Goal: Information Seeking & Learning: Find contact information

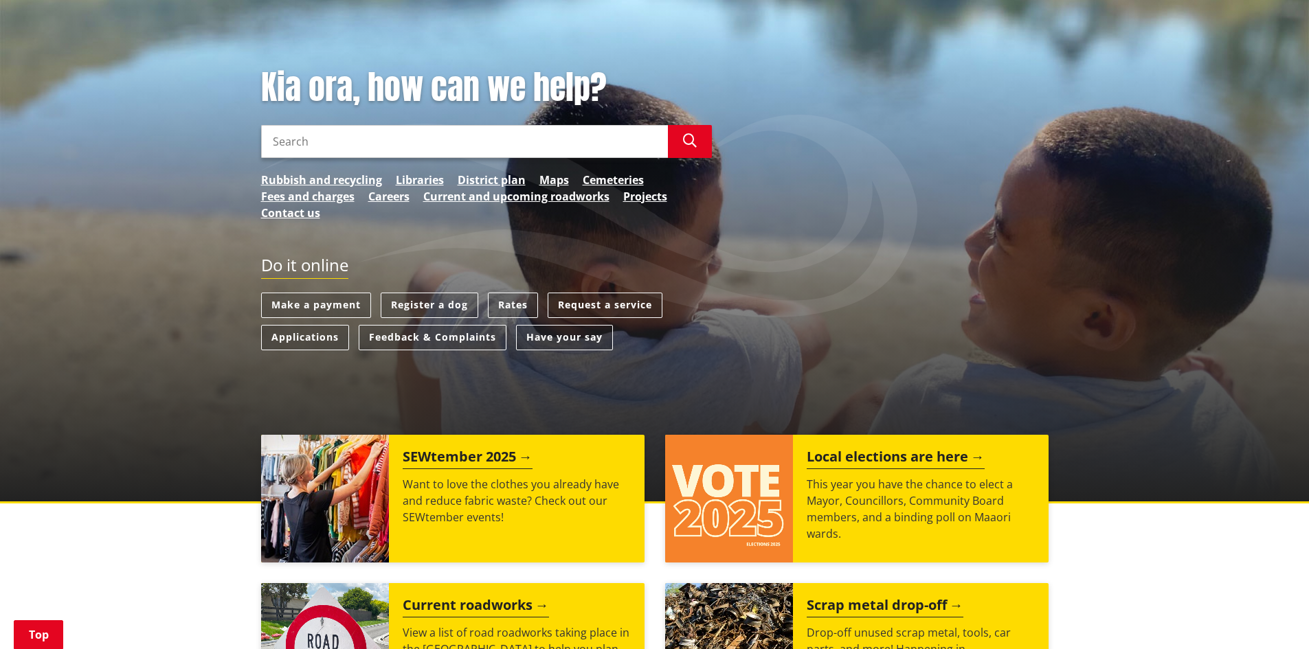
scroll to position [137, 0]
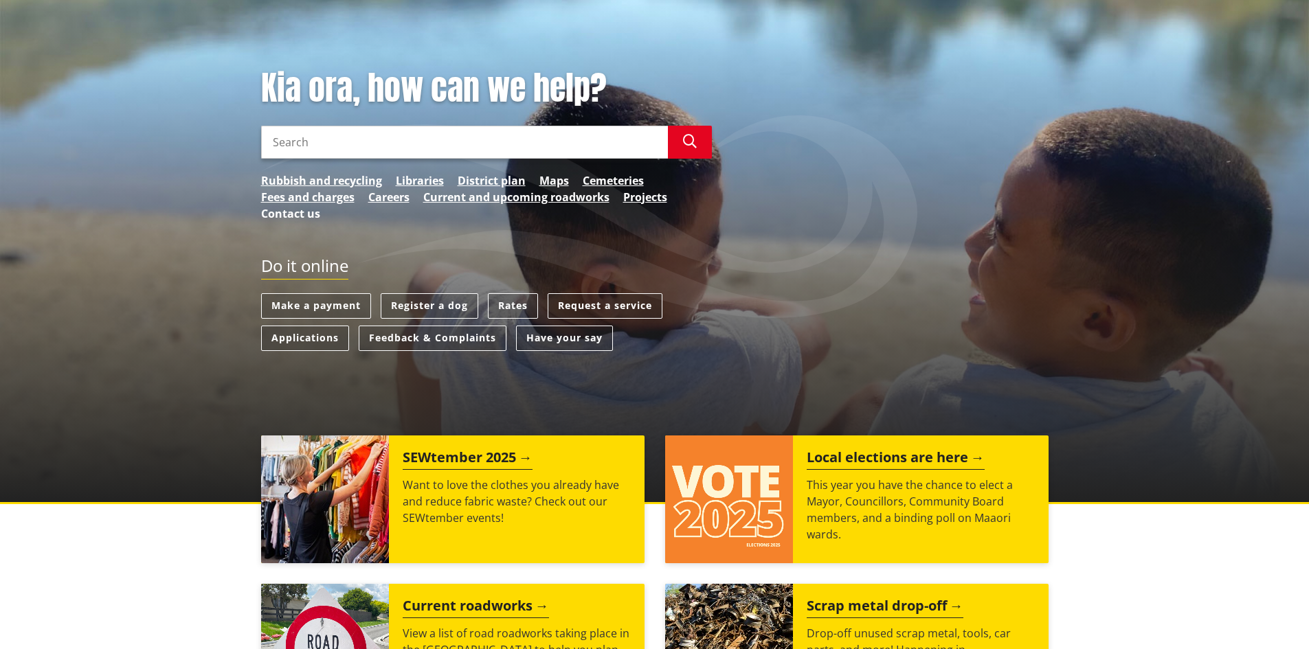
click at [298, 214] on link "Contact us" at bounding box center [290, 213] width 59 height 16
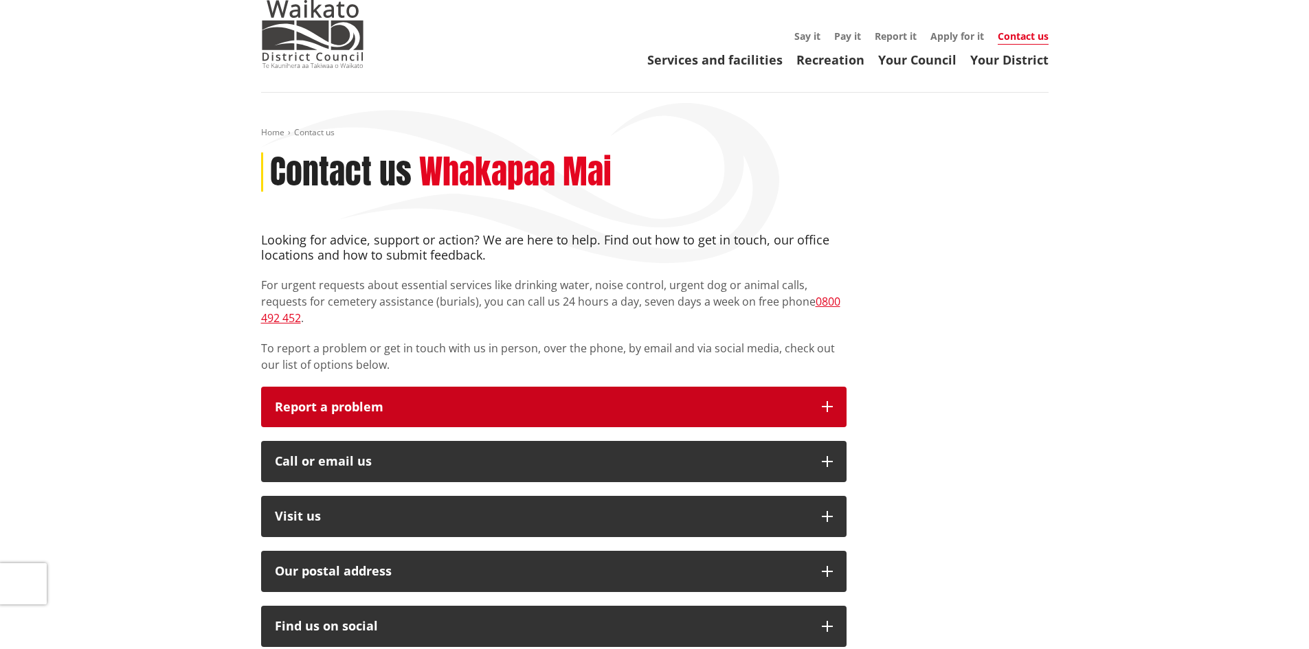
scroll to position [69, 0]
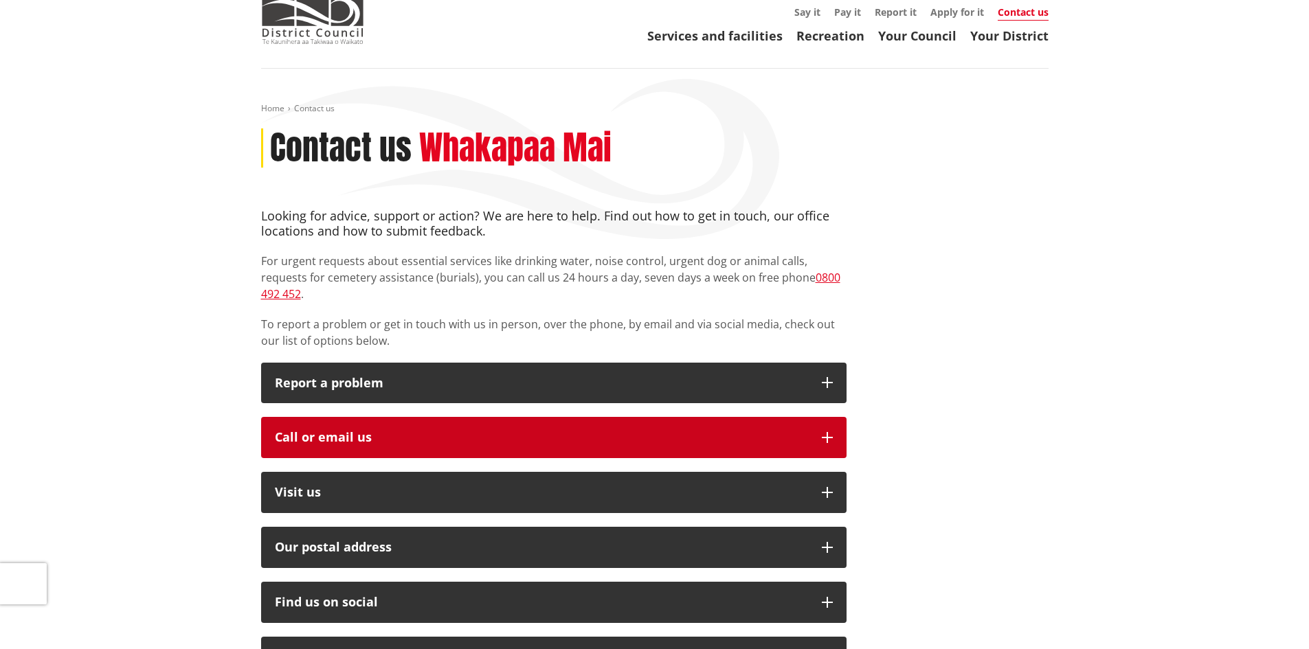
click at [443, 417] on button "Call or email us" at bounding box center [553, 437] width 585 height 41
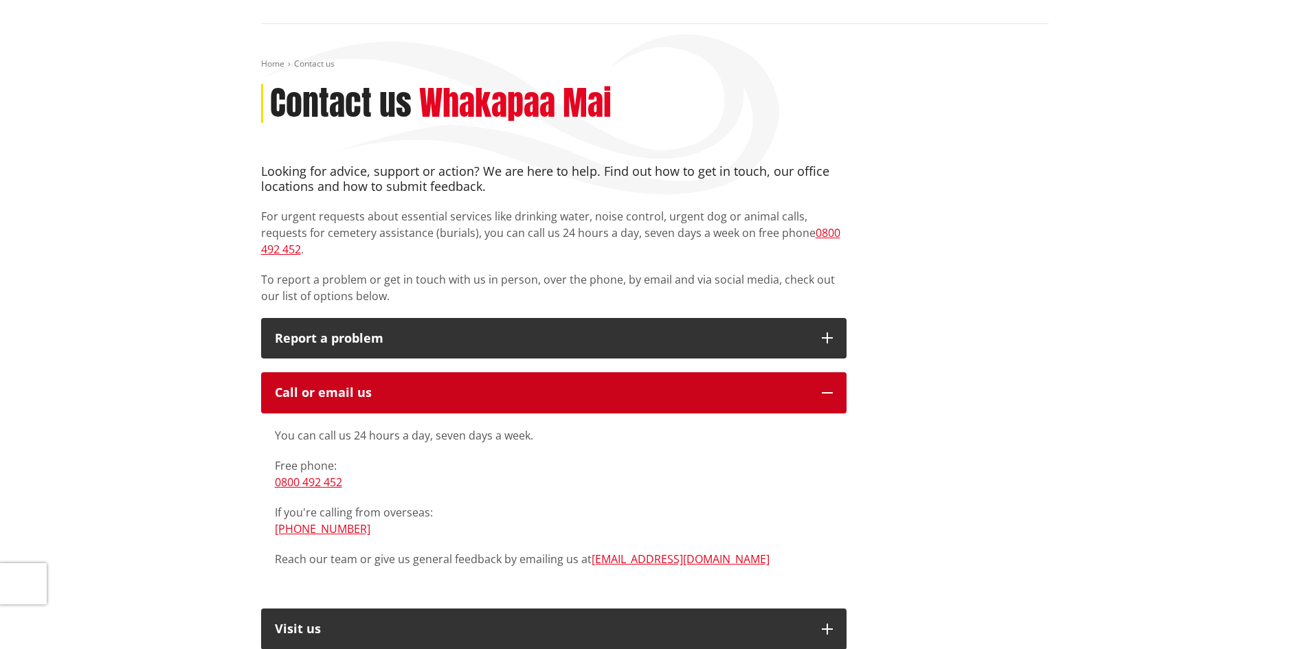
scroll to position [137, 0]
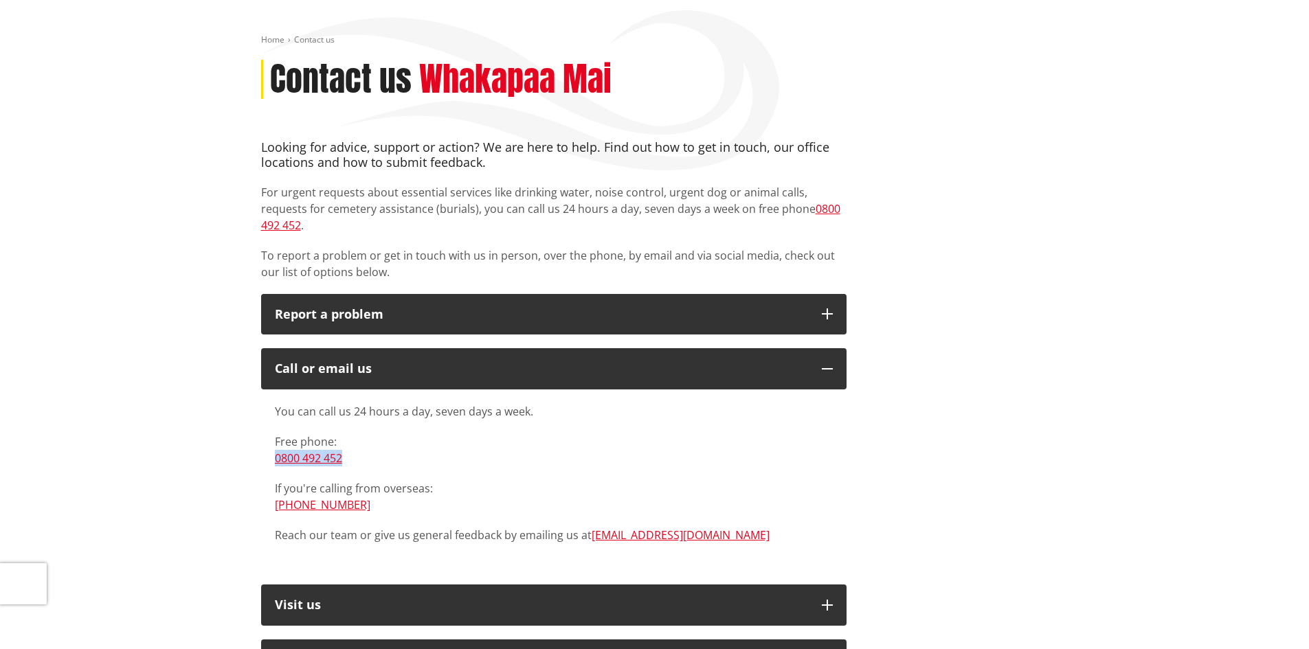
drag, startPoint x: 372, startPoint y: 440, endPoint x: 245, endPoint y: 438, distance: 127.1
click at [245, 438] on div "Home Contact us Contact us Whakapaa Mai Looking for advice, support or action? …" at bounding box center [654, 611] width 1309 height 1222
copy link "0800 492 452"
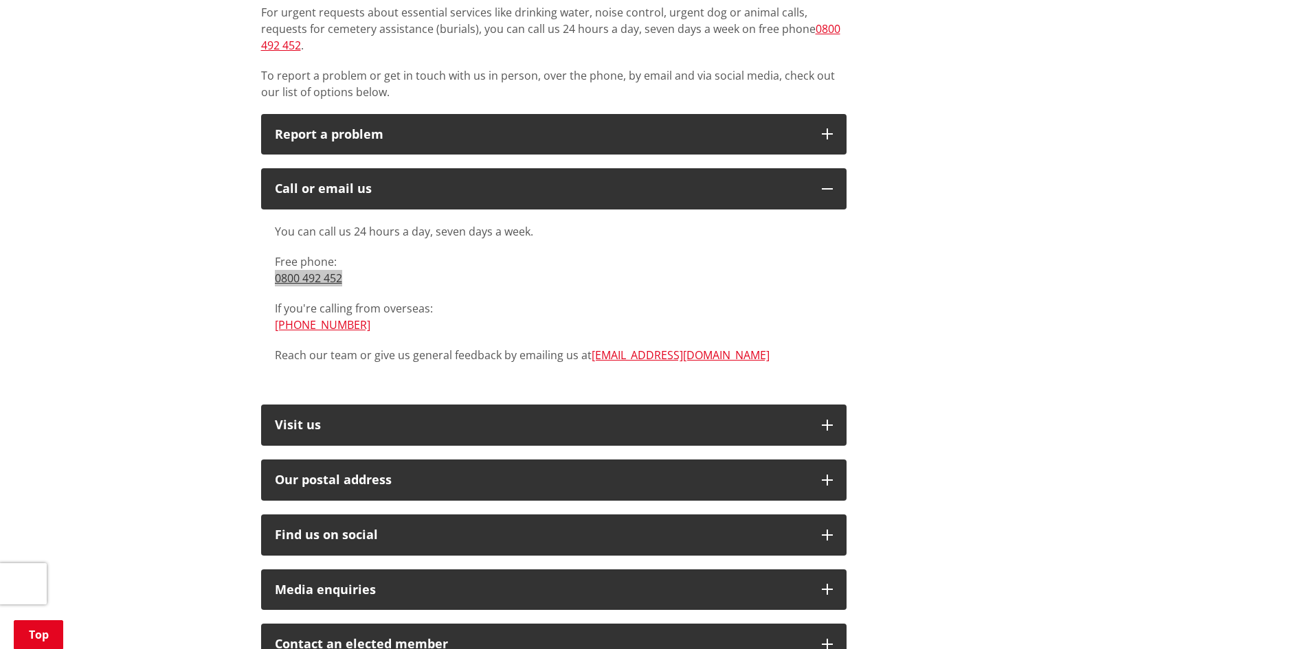
scroll to position [412, 0]
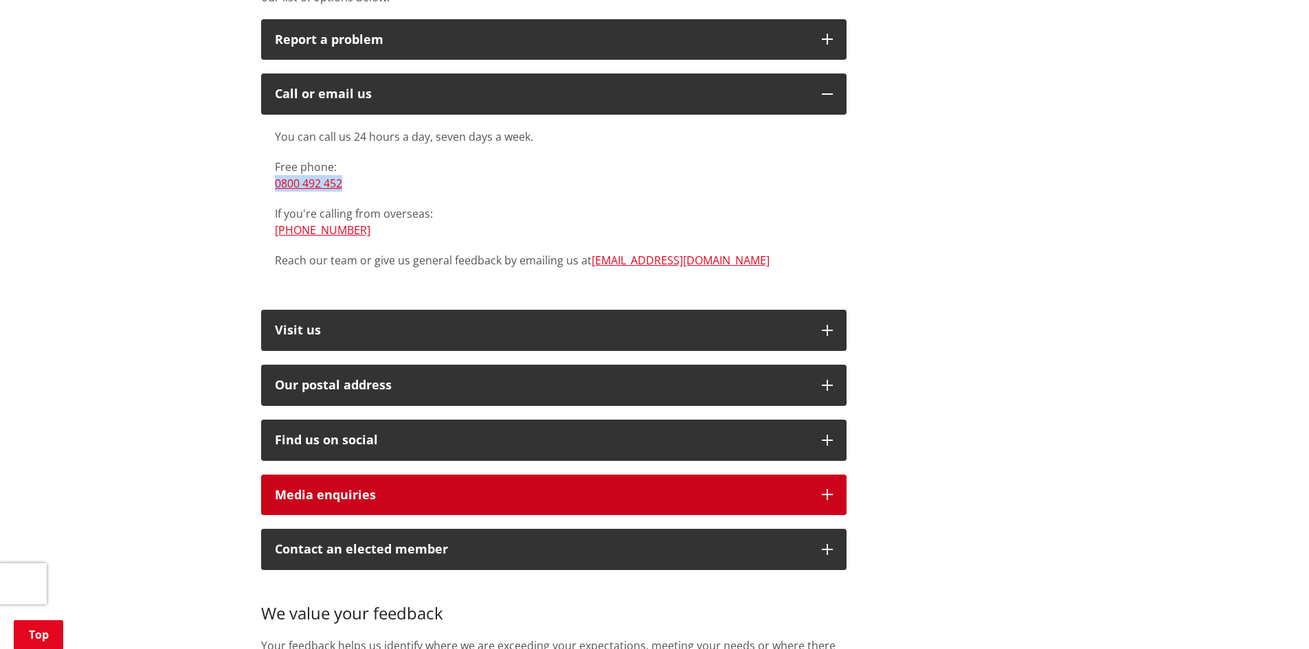
click at [771, 475] on button "Media enquiries" at bounding box center [553, 495] width 585 height 41
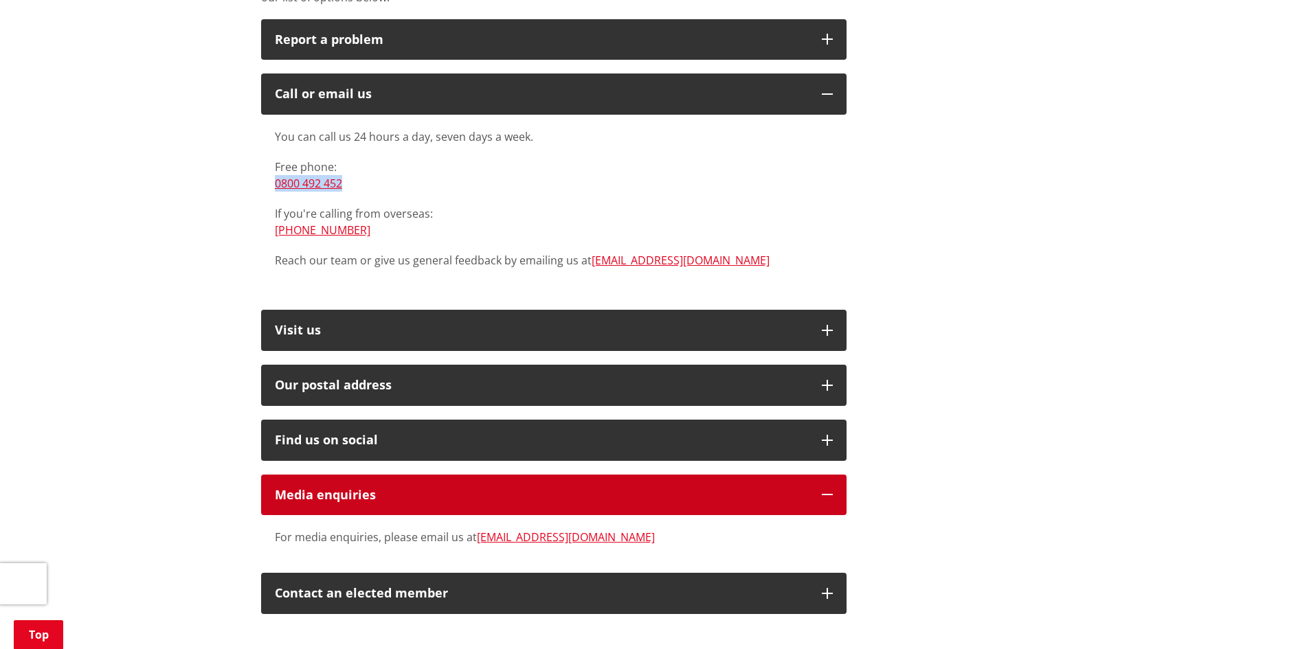
click at [771, 475] on button "Media enquiries" at bounding box center [553, 495] width 585 height 41
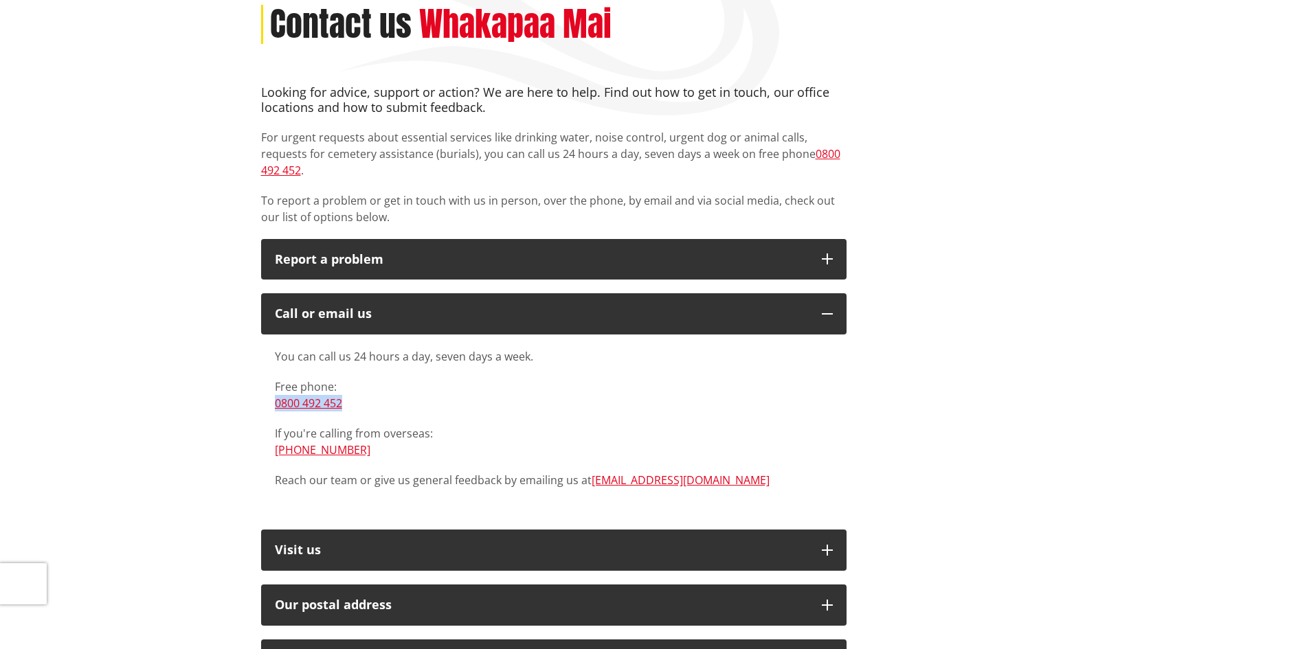
scroll to position [132, 0]
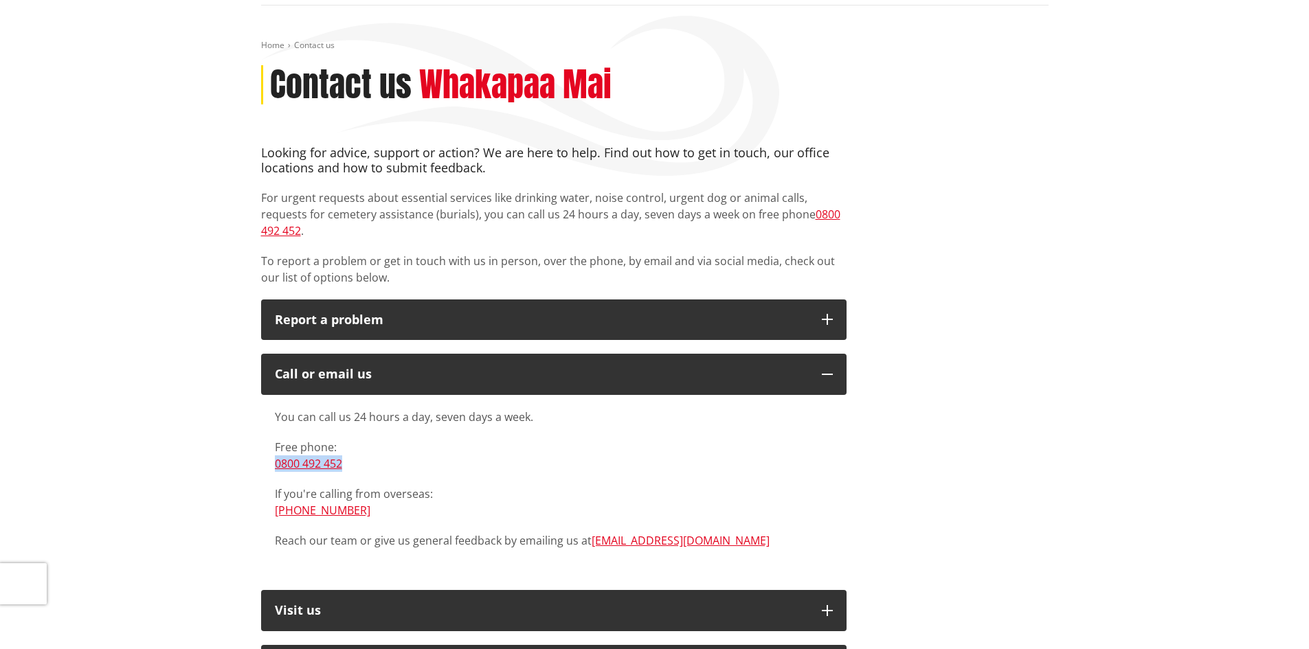
click at [1114, 194] on div "Home Contact us Contact us Whakapaa Mai Looking for advice, support or action? …" at bounding box center [654, 616] width 1309 height 1222
